Goal: Task Accomplishment & Management: Manage account settings

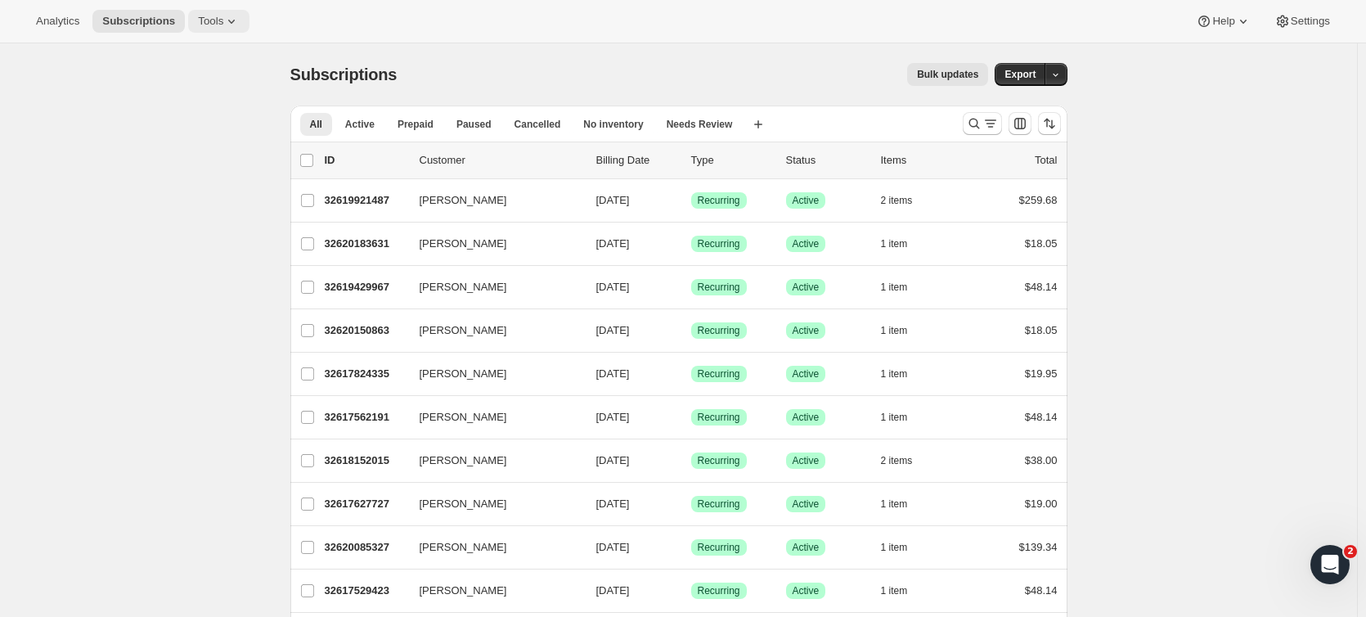
click at [223, 20] on icon at bounding box center [231, 21] width 16 height 16
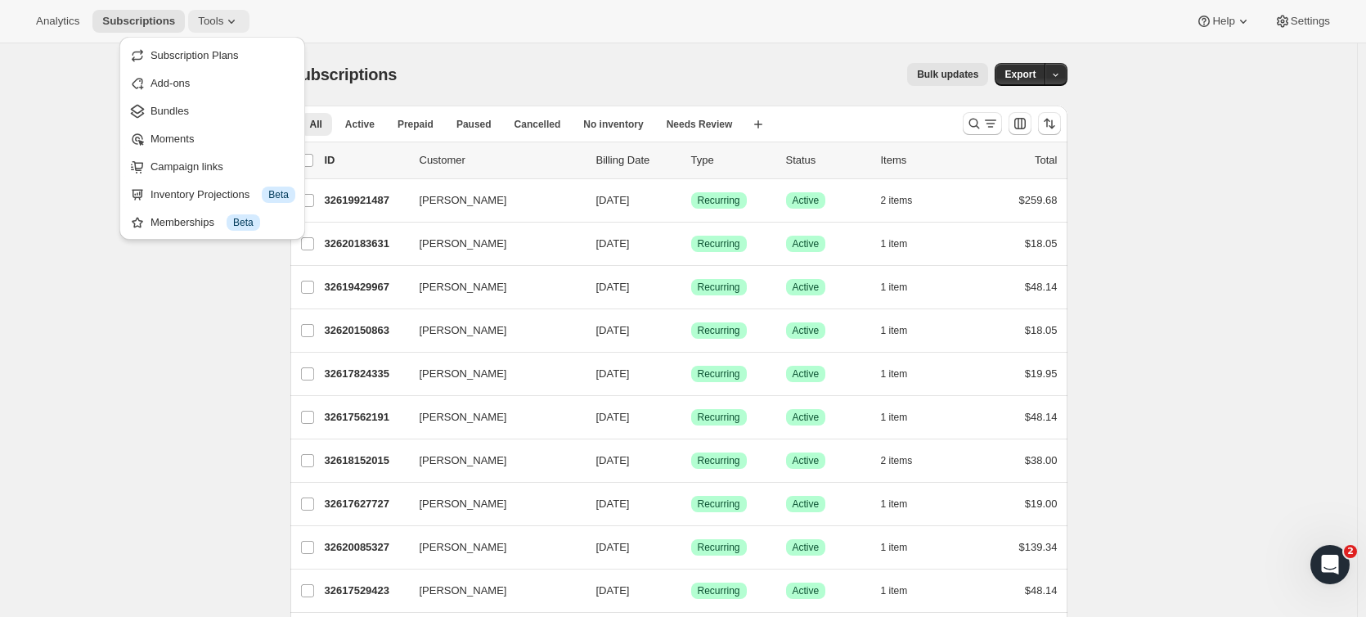
click at [213, 23] on span "Tools" at bounding box center [210, 21] width 25 height 13
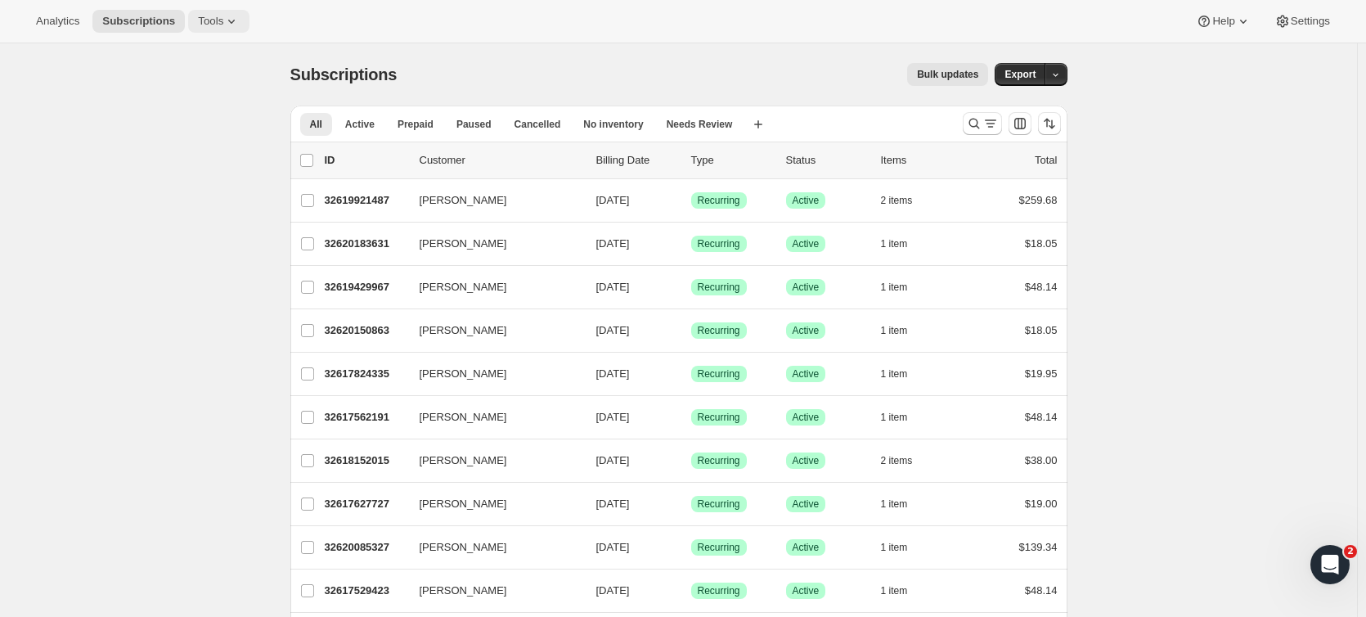
click at [213, 23] on span "Tools" at bounding box center [210, 21] width 25 height 13
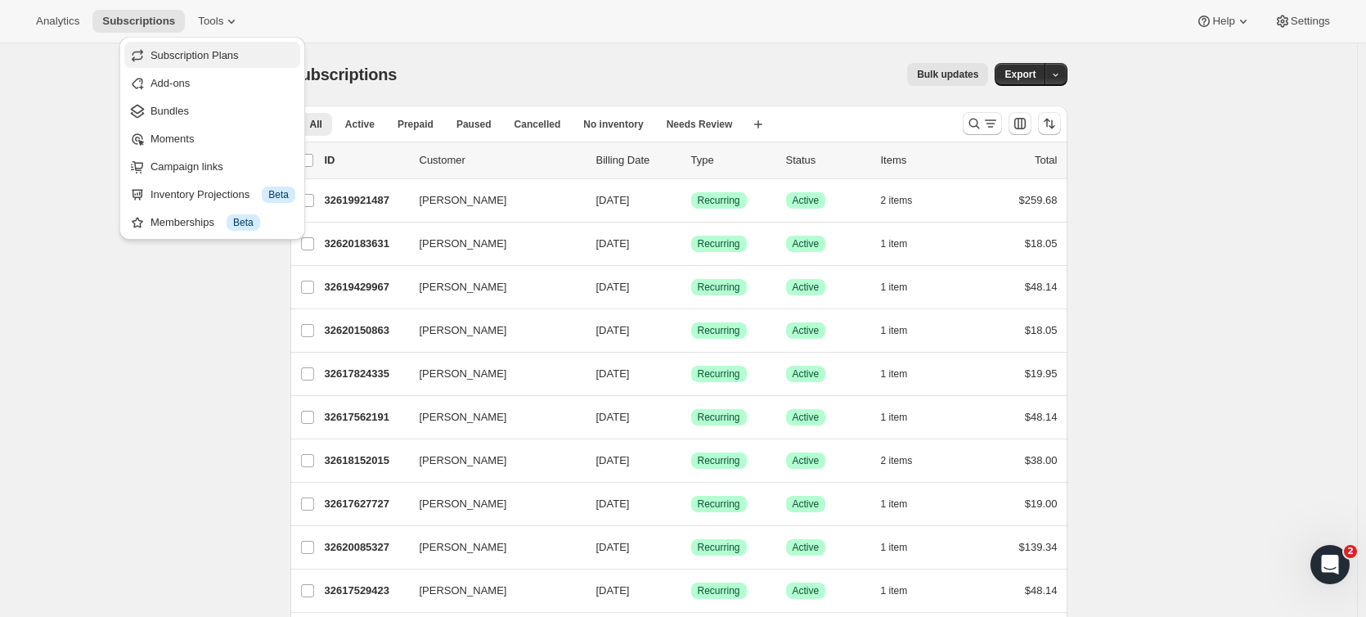
click at [203, 56] on span "Subscription Plans" at bounding box center [194, 55] width 88 height 12
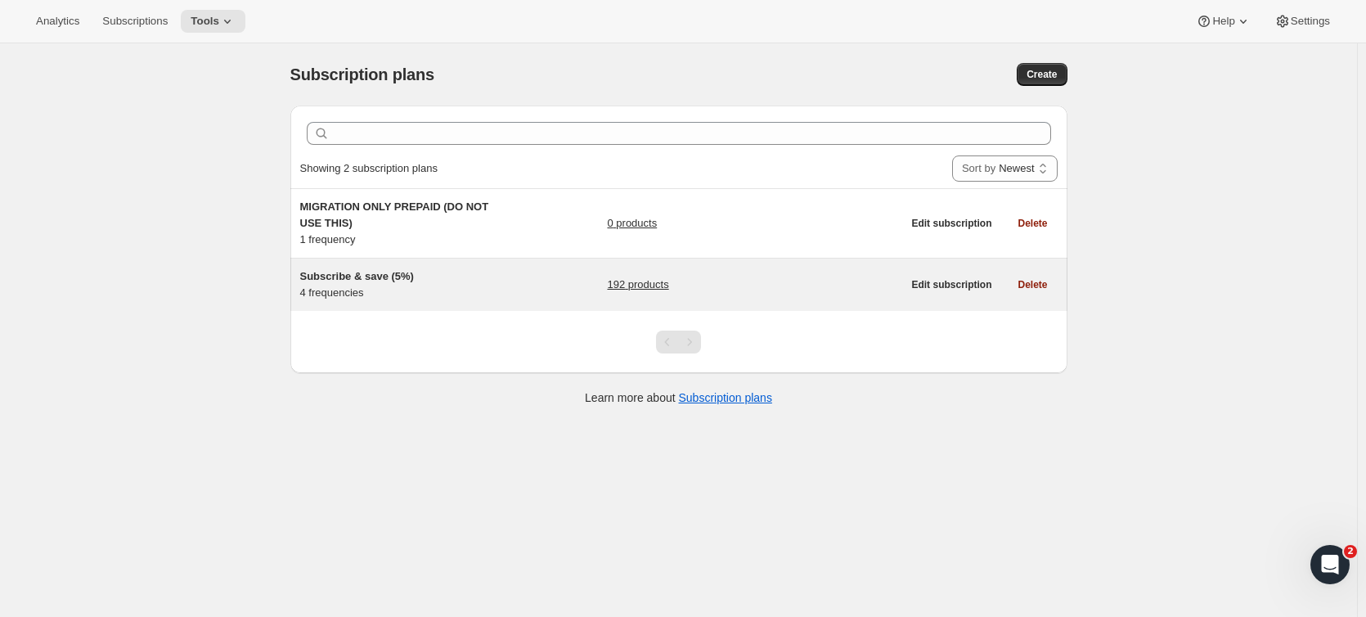
click at [654, 290] on link "192 products" at bounding box center [637, 284] width 61 height 16
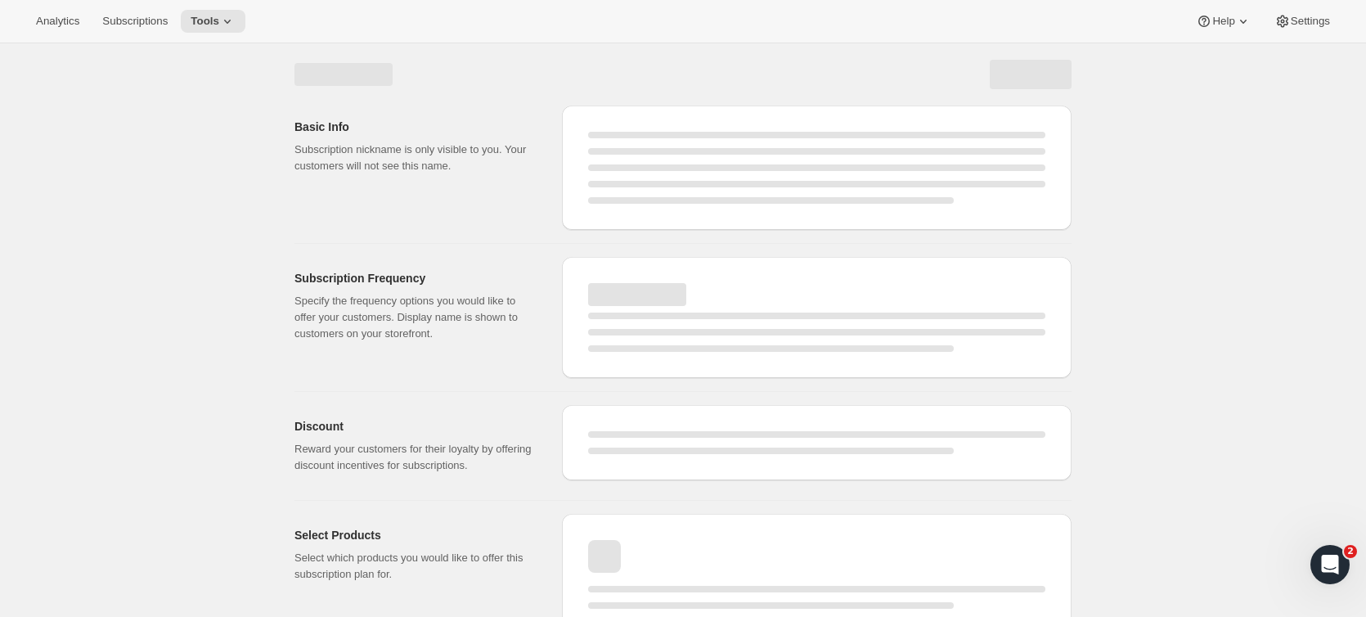
select select "WEEK"
select select "MONTH"
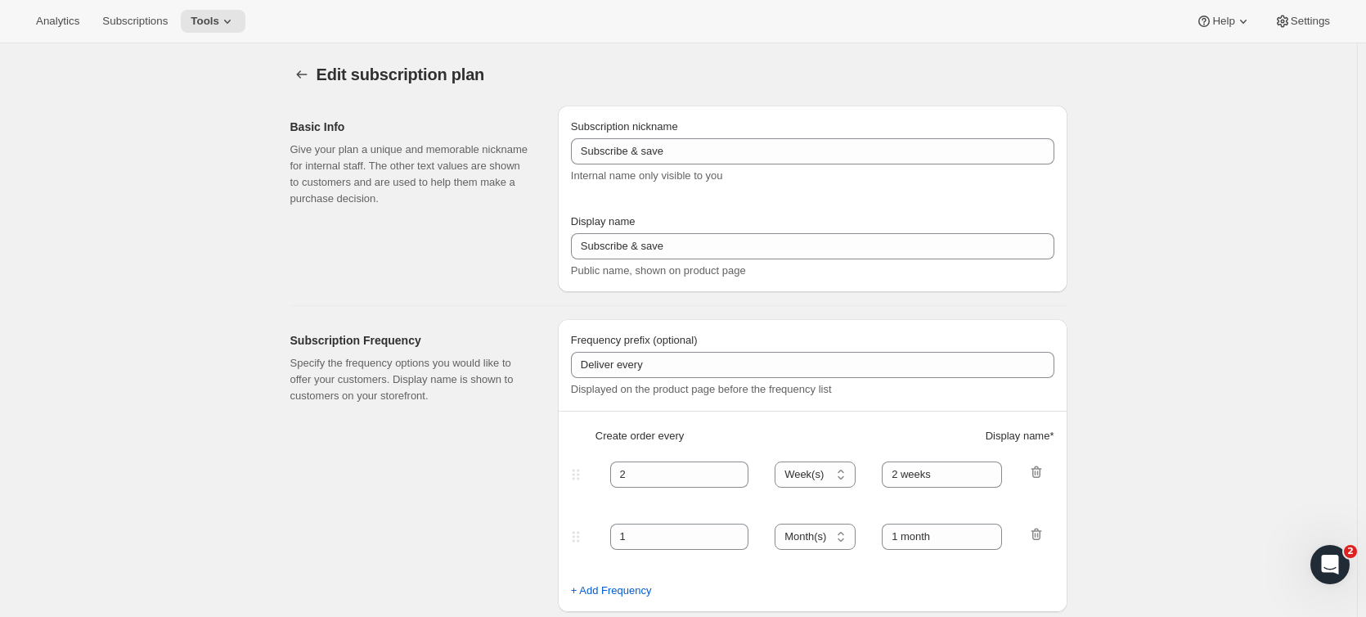
checkbox input "true"
type input "Subscribe & save (5%)"
type input "Subscribe & Save"
type input "1"
type input "1 week"
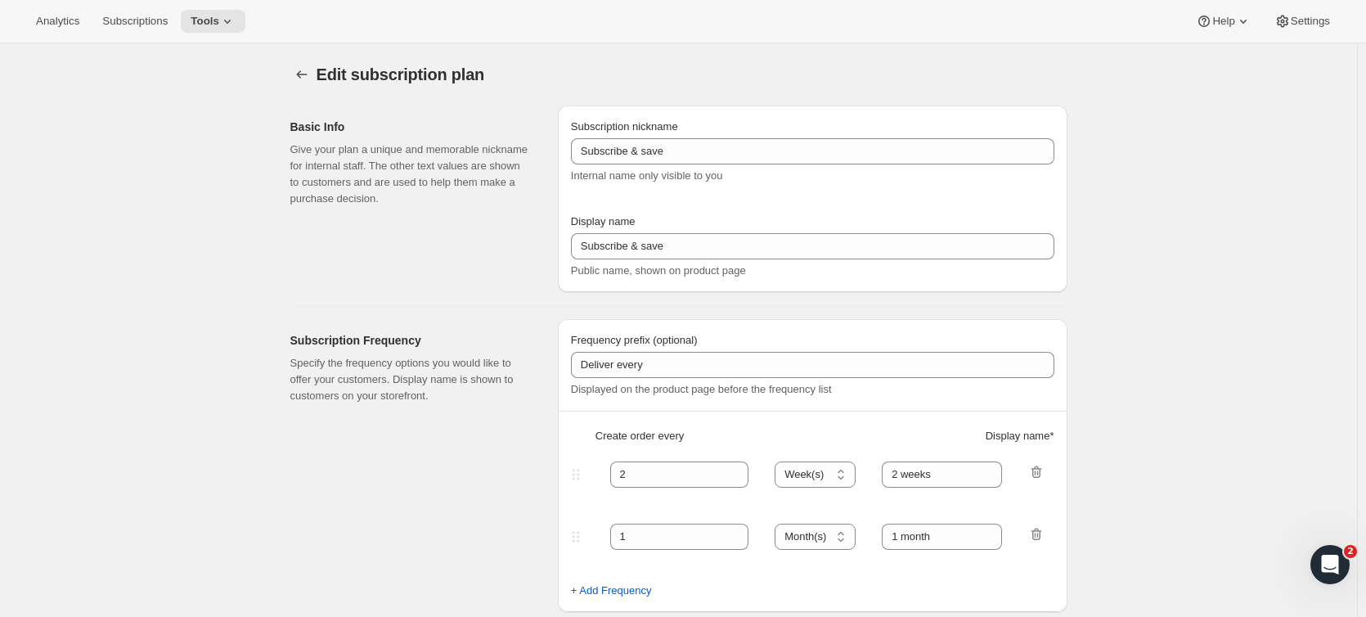
type input "2"
select select "WEEK"
type input "2 weeks"
type input "5"
select select "WEEK"
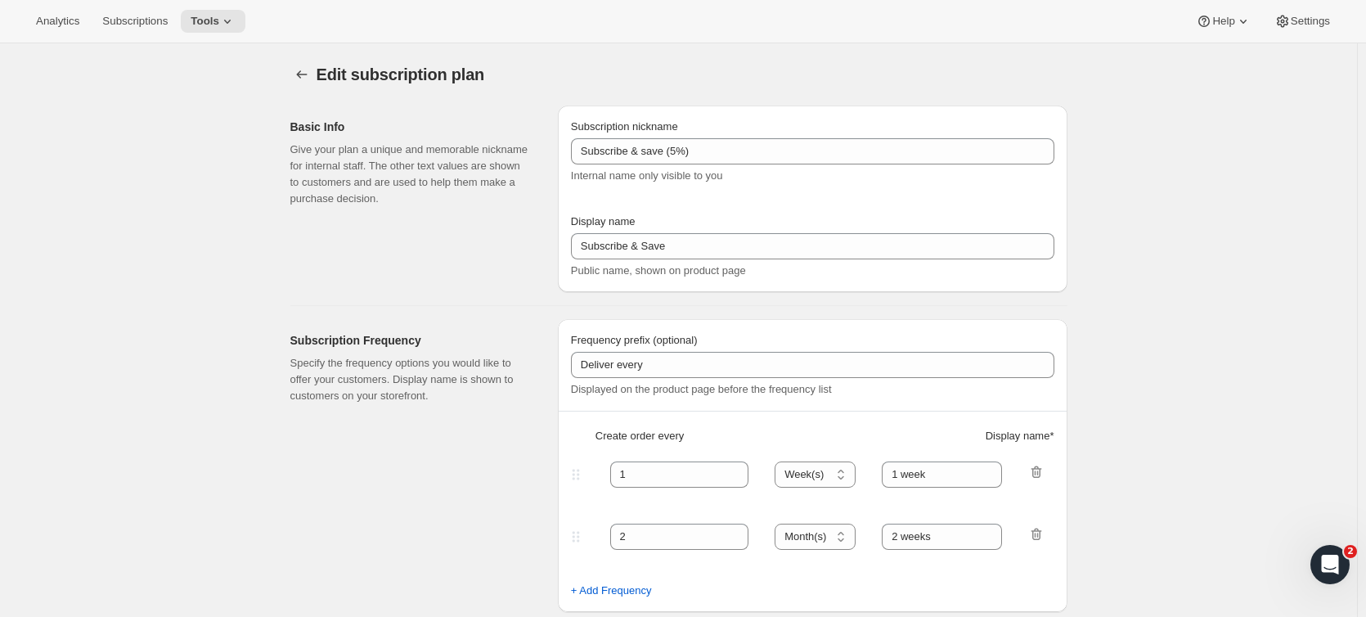
select select "WEEK"
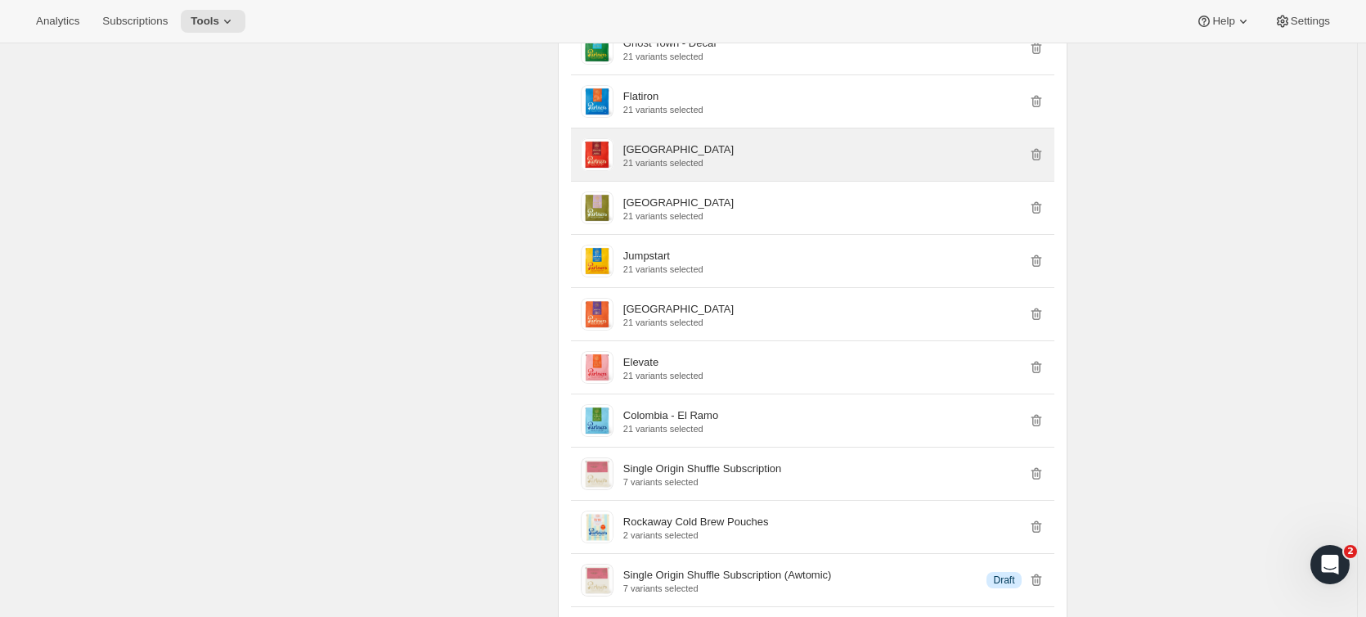
scroll to position [1472, 0]
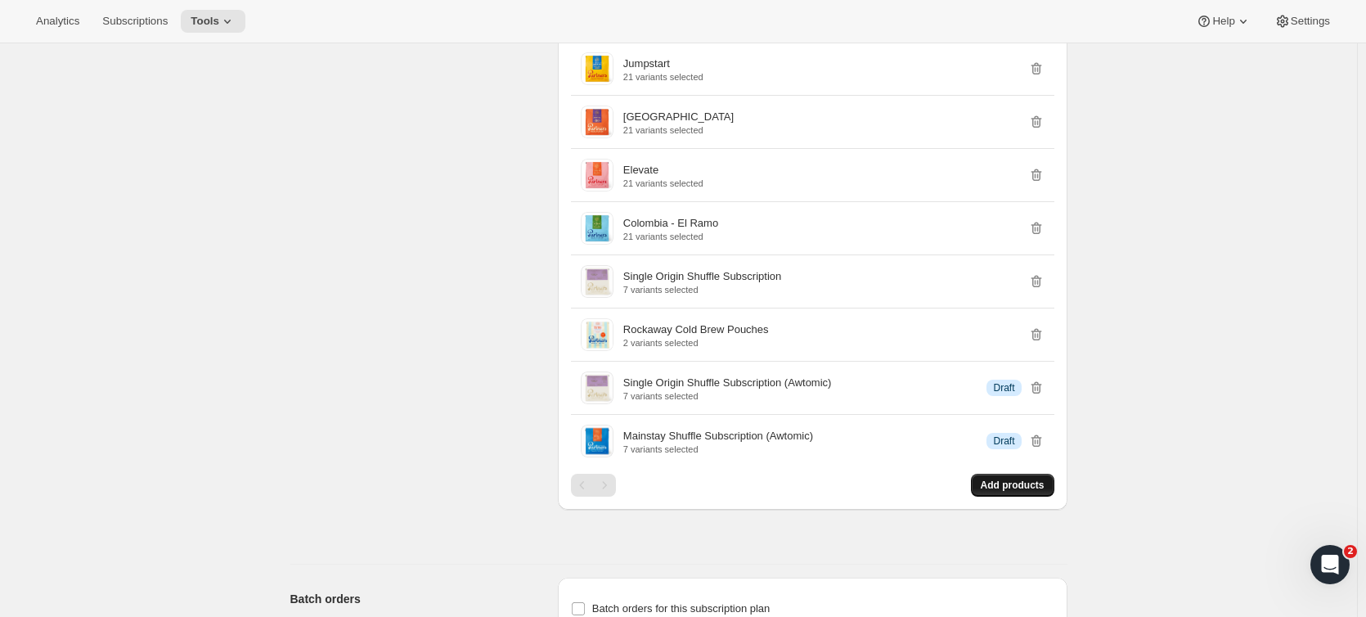
click at [1037, 489] on span "Add products" at bounding box center [1013, 484] width 64 height 13
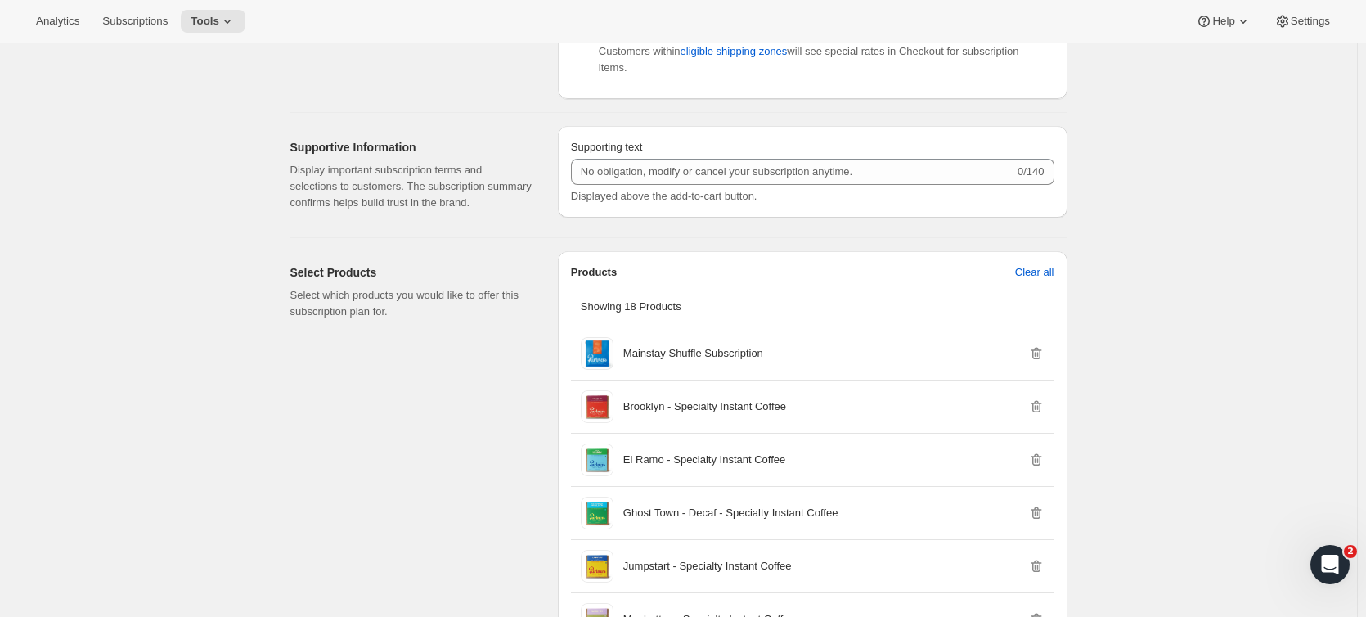
scroll to position [900, 0]
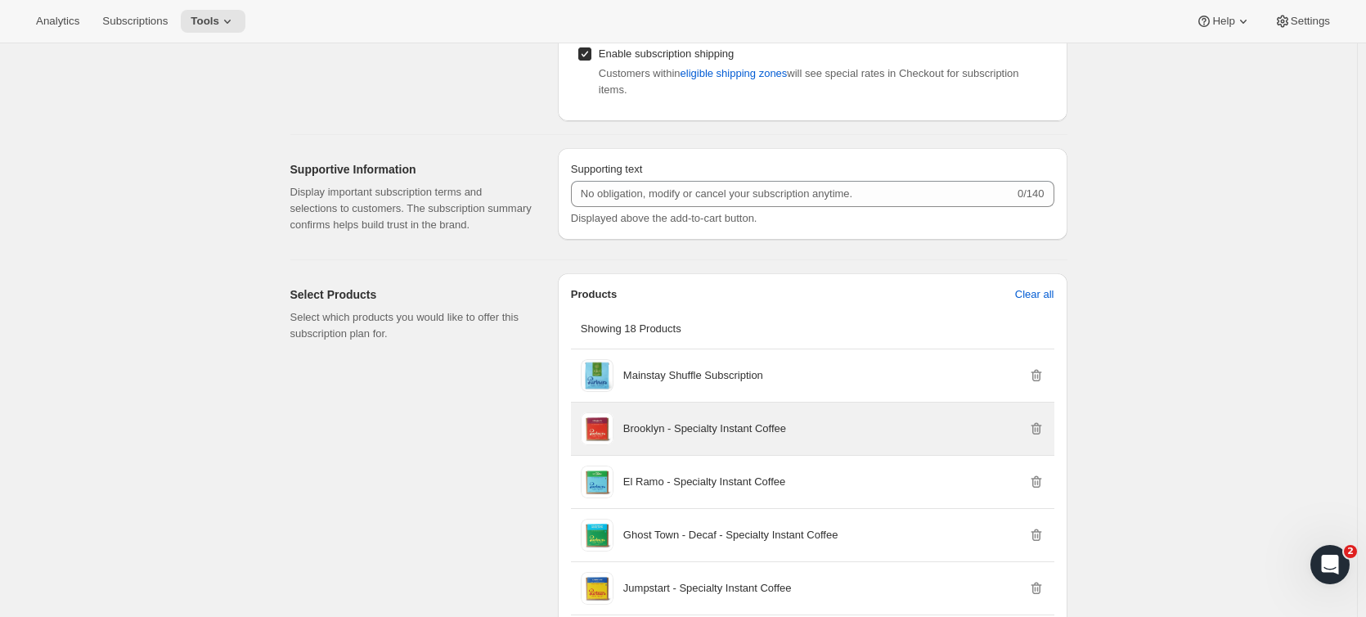
click at [675, 423] on p "Brooklyn - Specialty Instant Coffee" at bounding box center [704, 428] width 163 height 16
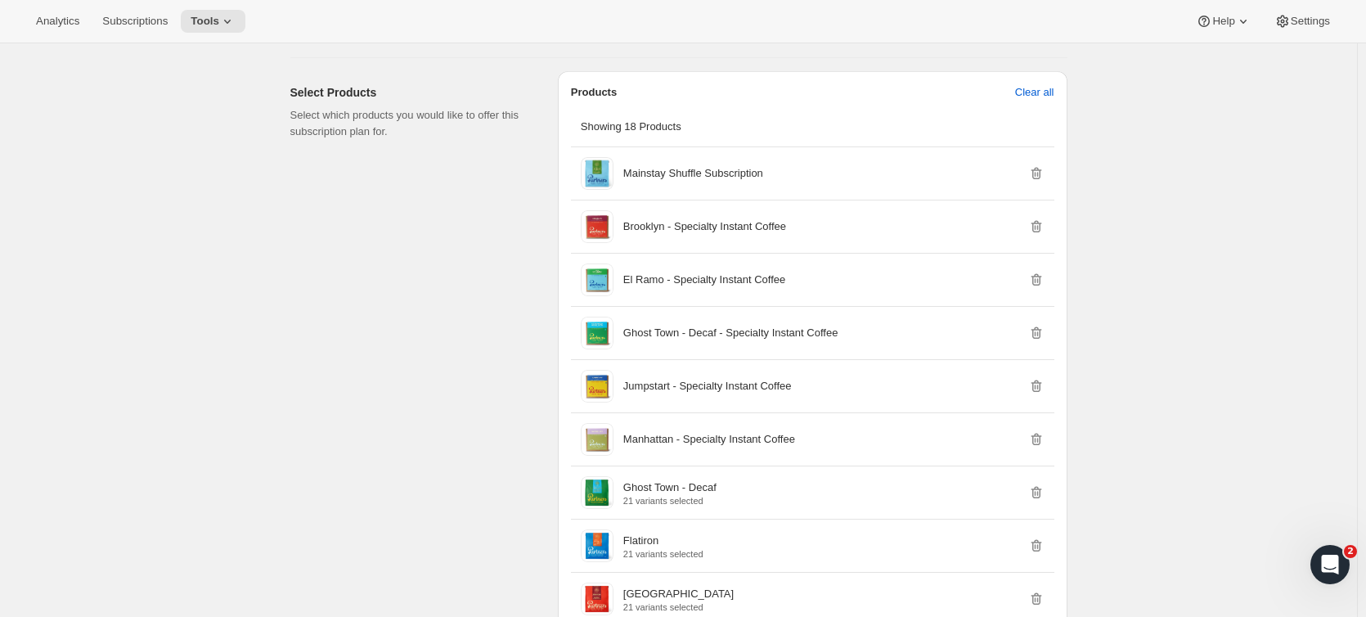
scroll to position [1075, 0]
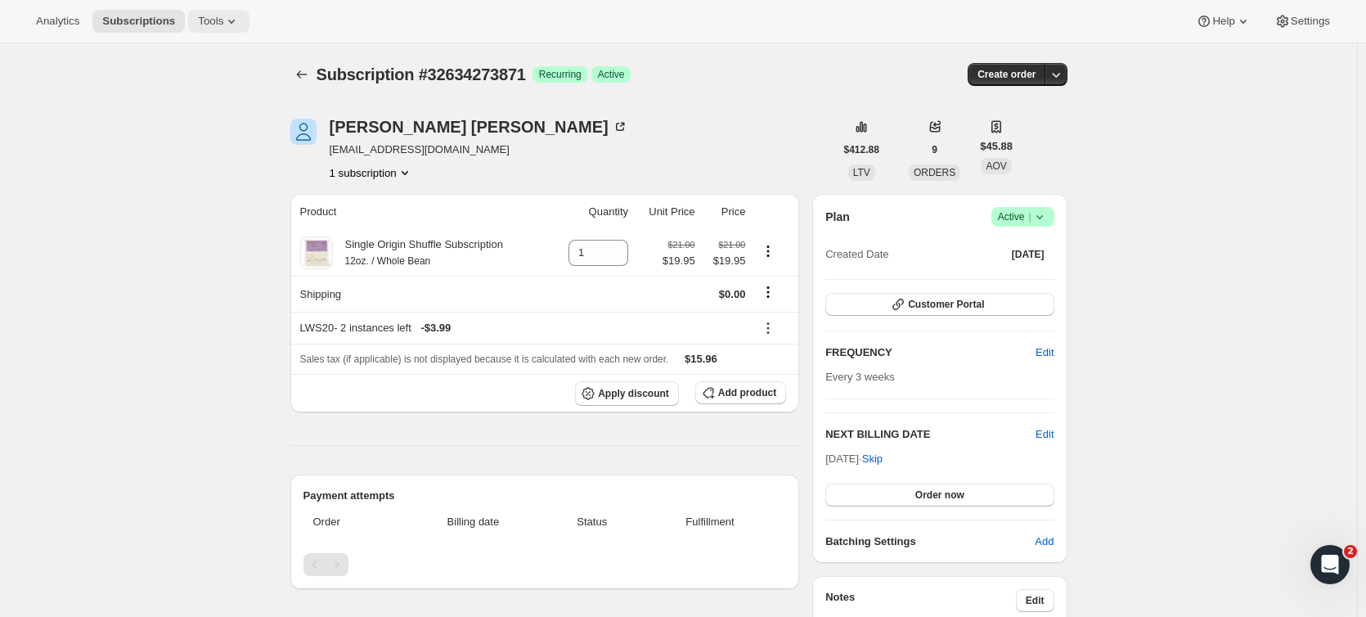
click at [233, 19] on button "Tools" at bounding box center [218, 21] width 61 height 23
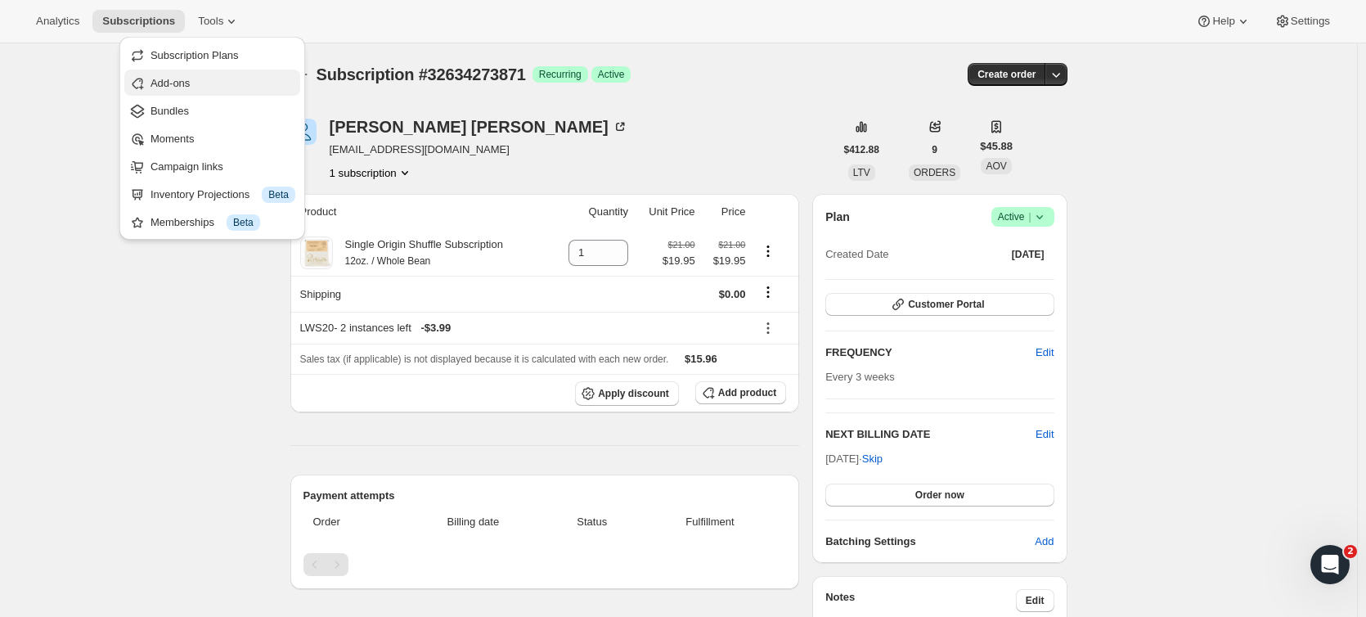
click at [209, 77] on span "Add-ons" at bounding box center [222, 83] width 145 height 16
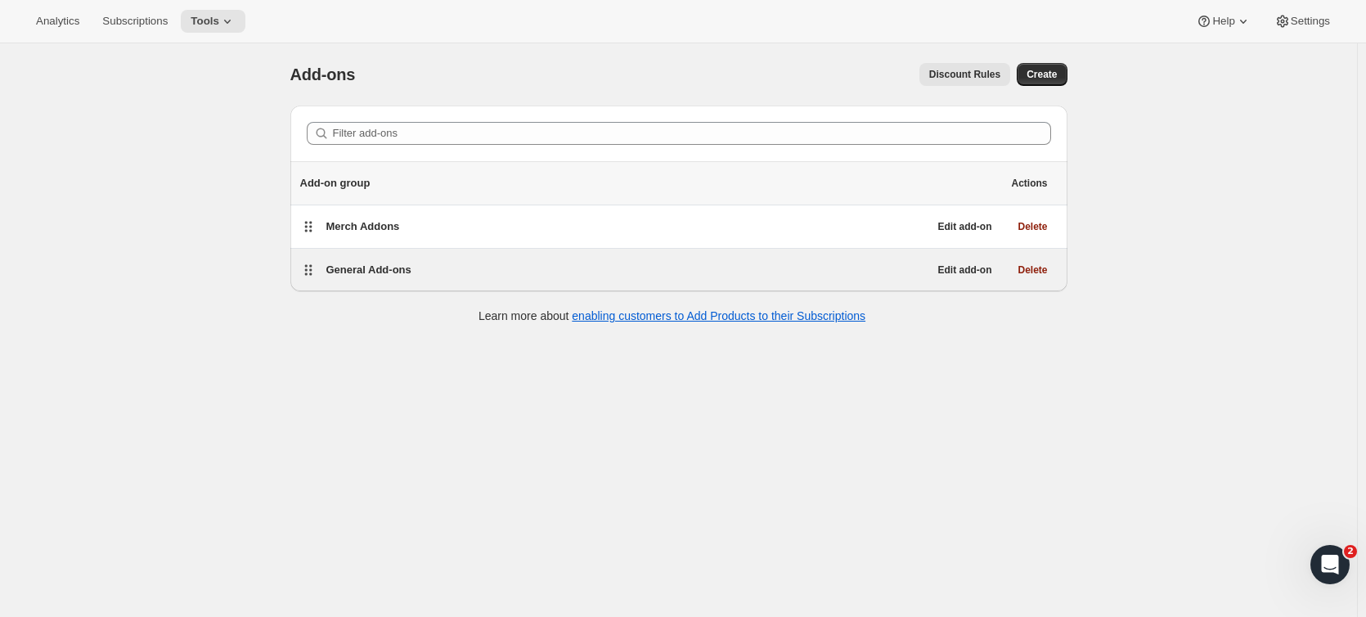
click at [393, 268] on span "General Add-ons" at bounding box center [368, 269] width 85 height 12
